Goal: Information Seeking & Learning: Learn about a topic

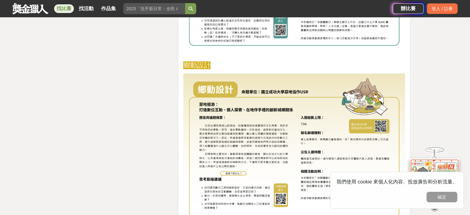
scroll to position [1044, 0]
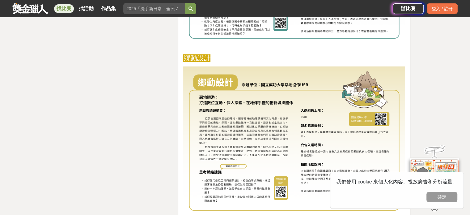
drag, startPoint x: 471, startPoint y: 32, endPoint x: 456, endPoint y: 83, distance: 53.5
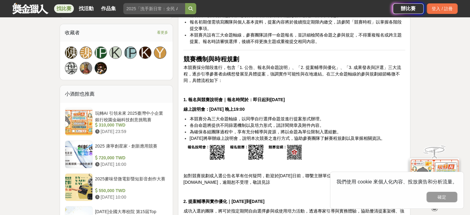
scroll to position [433, 0]
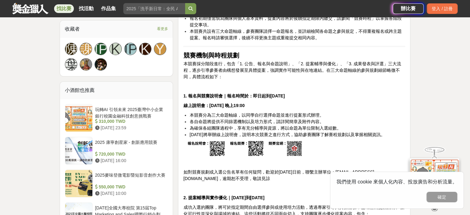
click at [255, 141] on img at bounding box center [245, 148] width 116 height 15
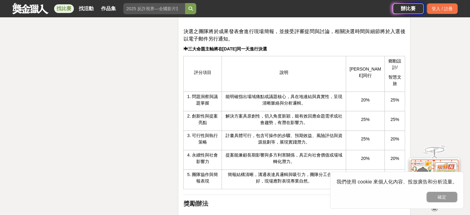
scroll to position [1754, 0]
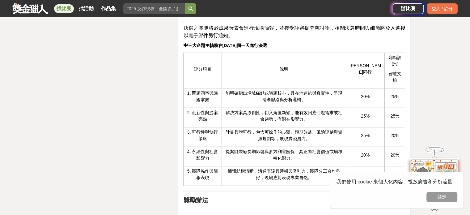
drag, startPoint x: 473, startPoint y: 40, endPoint x: 462, endPoint y: 133, distance: 93.6
click at [438, 196] on button "確定" at bounding box center [441, 197] width 31 height 11
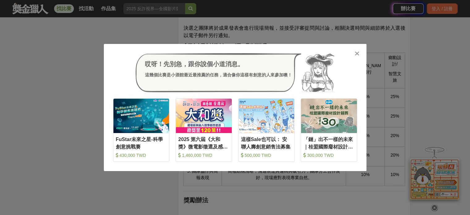
click at [360, 45] on div "哎呀！先別急，跟你說個小道消息。 這幾個比賽是小酒館最近最推薦的任務，適合像你這樣有創意的人來參加噢！ 收藏 FuStar未來之星-科學創意挑戰賽 430,0…" at bounding box center [235, 107] width 263 height 127
click at [354, 58] on div "哎呀！先別急，跟你說個小道消息。 這幾個比賽是小酒館最近最推薦的任務，適合像你這樣有創意的人來參加噢！" at bounding box center [235, 72] width 244 height 39
click at [357, 57] on icon at bounding box center [357, 53] width 5 height 6
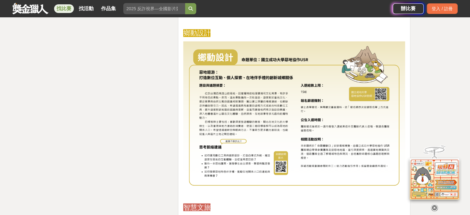
scroll to position [1087, 0]
